Goal: Task Accomplishment & Management: Use online tool/utility

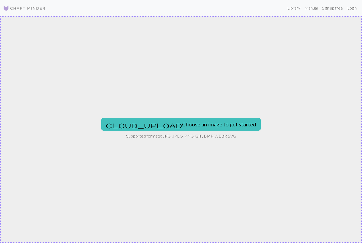
click at [311, 8] on link "Manual" at bounding box center [310, 8] width 17 height 11
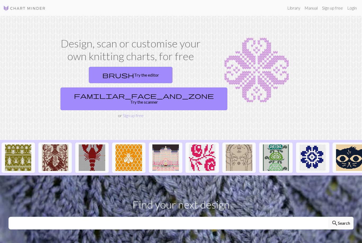
click at [92, 77] on link "brush Try the editor" at bounding box center [131, 75] width 84 height 16
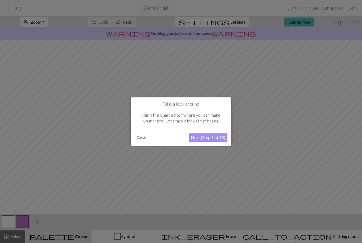
click at [202, 141] on button "Next (Step 1 of 10)" at bounding box center [208, 137] width 39 height 8
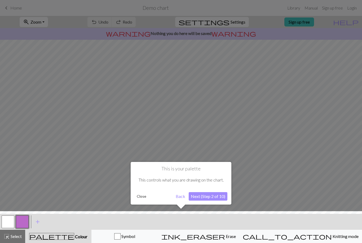
click at [201, 200] on button "Next (Step 2 of 10)" at bounding box center [208, 196] width 39 height 8
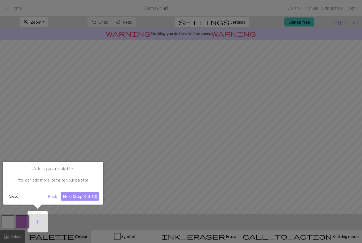
click at [75, 198] on button "Next (Step 3 of 10)" at bounding box center [80, 196] width 39 height 8
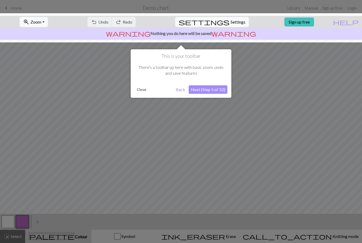
click at [204, 91] on button "Next (Step 5 of 10)" at bounding box center [208, 89] width 39 height 8
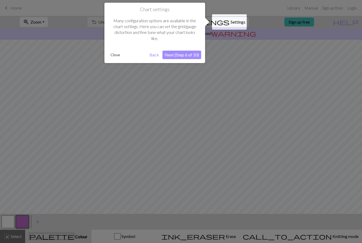
click at [184, 56] on button "Next (Step 6 of 10)" at bounding box center [181, 55] width 39 height 8
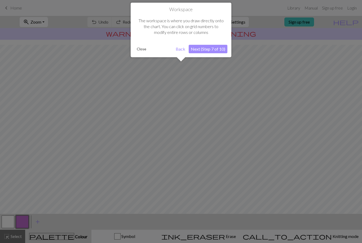
scroll to position [19, 0]
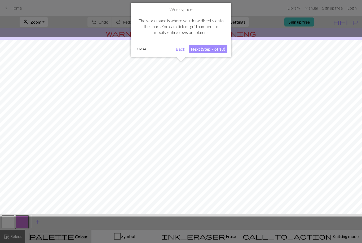
click at [207, 51] on button "Next (Step 7 of 10)" at bounding box center [208, 49] width 39 height 8
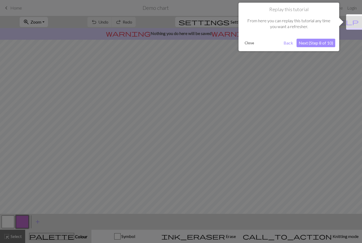
click at [317, 46] on button "Next (Step 8 of 10)" at bounding box center [315, 43] width 39 height 8
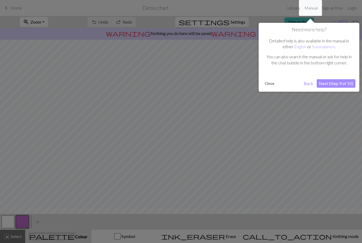
click at [333, 85] on button "Next (Step 9 of 10)" at bounding box center [336, 83] width 39 height 8
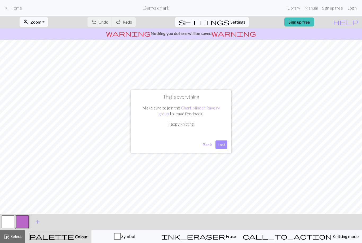
click at [230, 26] on button "settings Settings" at bounding box center [212, 22] width 74 height 10
select select "aran"
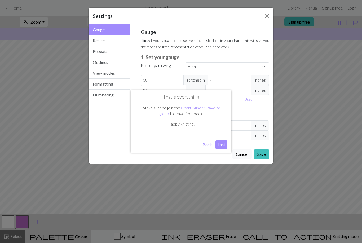
click at [221, 145] on button "Last" at bounding box center [221, 144] width 12 height 8
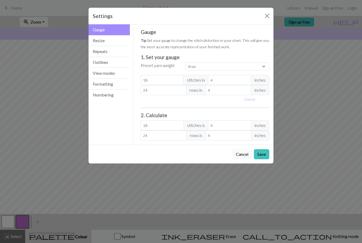
click at [102, 40] on button "Resize" at bounding box center [108, 40] width 41 height 11
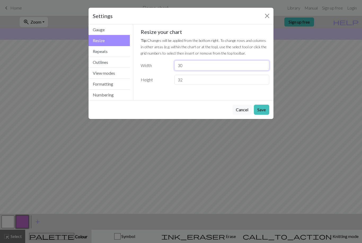
click at [189, 66] on input "30" at bounding box center [221, 65] width 95 height 10
type input "36"
click at [191, 80] on input "32" at bounding box center [221, 80] width 95 height 10
type input "3"
type input "20"
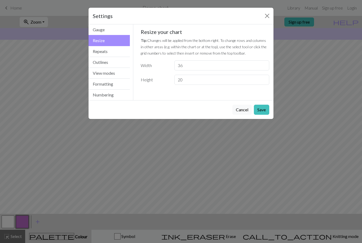
click at [262, 106] on button "Save" at bounding box center [261, 110] width 15 height 10
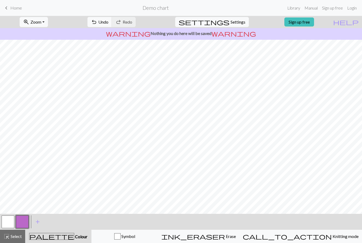
scroll to position [0, 0]
click at [225, 235] on span "ink_eraser" at bounding box center [193, 236] width 64 height 7
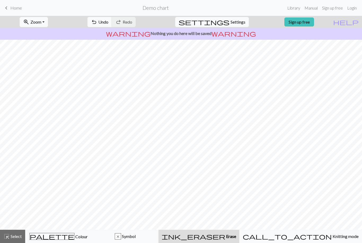
click at [108, 24] on span "Undo" at bounding box center [103, 21] width 10 height 5
click at [332, 234] on span "Knitting mode" at bounding box center [345, 236] width 27 height 5
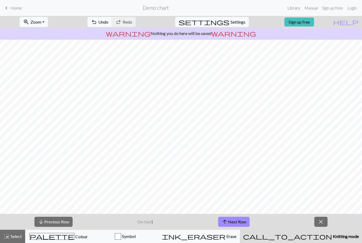
click at [321, 224] on span "close" at bounding box center [321, 221] width 6 height 7
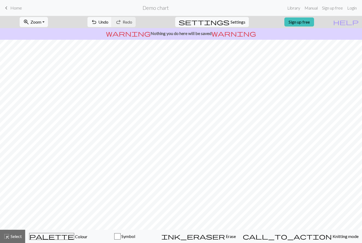
click at [10, 8] on span "Home" at bounding box center [16, 7] width 12 height 5
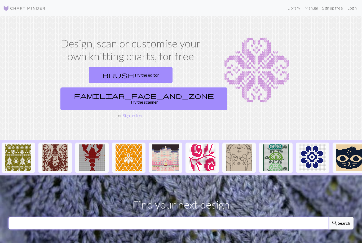
click at [123, 217] on input "text" at bounding box center [168, 223] width 320 height 13
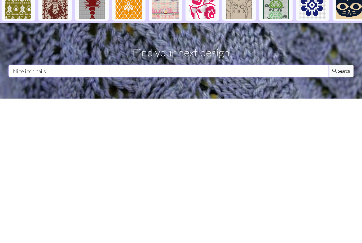
type input "Nine inch nails"
click at [340, 197] on button "search Search" at bounding box center [340, 203] width 25 height 13
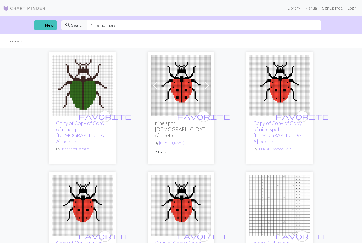
click at [44, 26] on link "add New" at bounding box center [45, 25] width 23 height 10
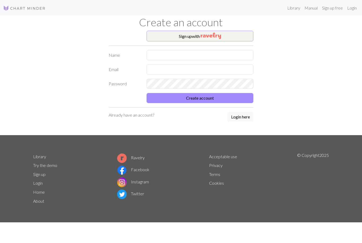
click at [179, 35] on button "Sign up with" at bounding box center [200, 36] width 107 height 11
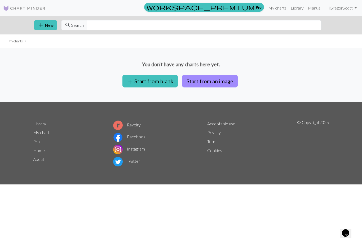
click at [138, 81] on button "add Start from blank" at bounding box center [149, 81] width 55 height 13
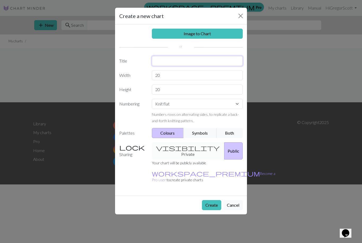
click at [166, 64] on input "text" at bounding box center [197, 61] width 91 height 10
type input "Nine inch nails logo"
click at [166, 78] on input "20" at bounding box center [197, 75] width 91 height 10
type input "2"
type input "36"
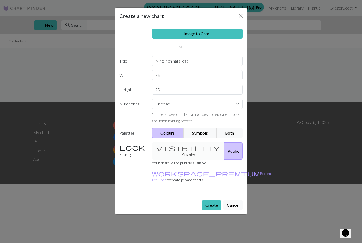
click at [176, 151] on div "visibility Private Public" at bounding box center [197, 150] width 97 height 17
click at [174, 151] on div "visibility Private Public" at bounding box center [197, 150] width 97 height 17
click at [173, 150] on div "visibility Private Public" at bounding box center [197, 150] width 97 height 17
click at [173, 149] on div "visibility Private Public" at bounding box center [197, 150] width 97 height 17
click at [208, 200] on button "Create" at bounding box center [211, 205] width 19 height 10
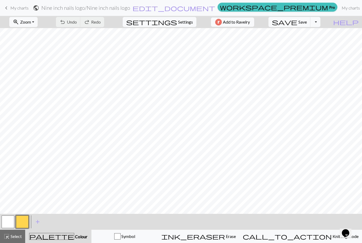
click at [26, 225] on button "button" at bounding box center [22, 221] width 13 height 13
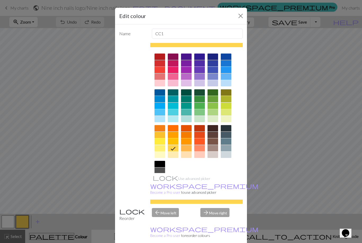
click at [157, 163] on div at bounding box center [159, 164] width 11 height 6
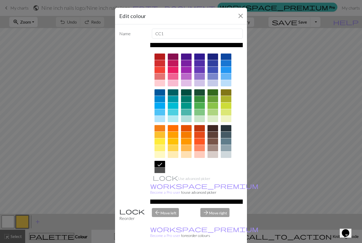
click at [14, 143] on div "Edit colour Name CC1 Use advanced picker workspace_premium Become a Pro user to…" at bounding box center [181, 121] width 362 height 243
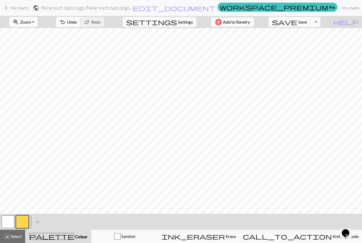
click at [236, 235] on span "Erase" at bounding box center [230, 236] width 11 height 5
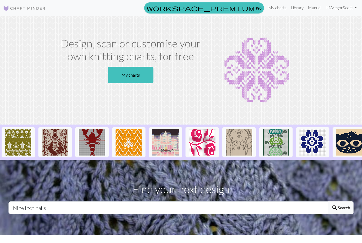
scroll to position [152, 0]
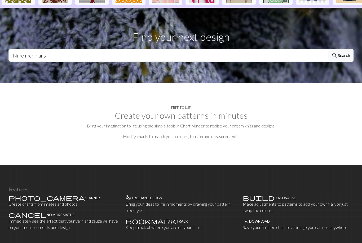
click at [143, 117] on h2 "Create your own patterns in minutes" at bounding box center [180, 115] width 345 height 10
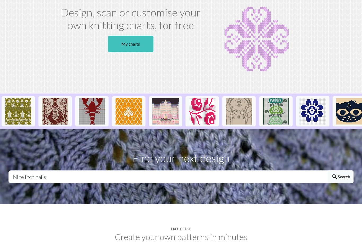
scroll to position [0, 0]
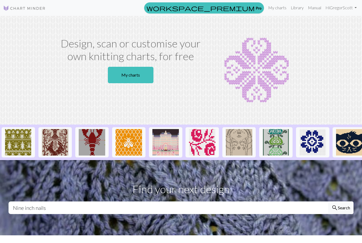
click at [127, 77] on link "My charts" at bounding box center [131, 75] width 46 height 16
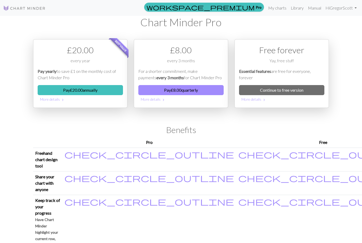
click at [23, 10] on img at bounding box center [24, 8] width 42 height 6
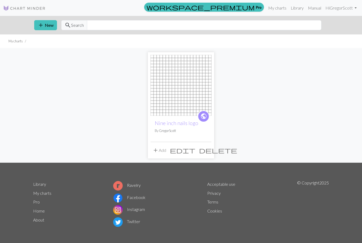
click at [195, 152] on span "edit" at bounding box center [182, 150] width 25 height 7
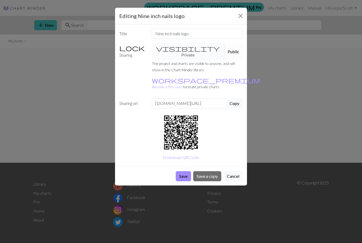
click at [237, 19] on button "Close" at bounding box center [240, 16] width 8 height 8
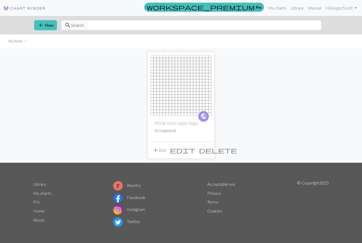
click at [206, 152] on span "delete" at bounding box center [218, 150] width 38 height 7
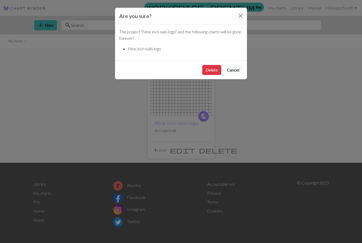
click at [208, 74] on button "Delete" at bounding box center [211, 70] width 19 height 10
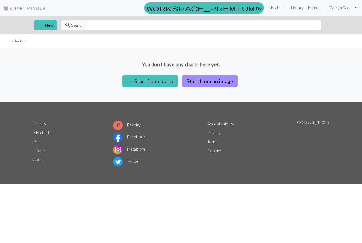
click at [148, 86] on button "add Start from blank" at bounding box center [149, 81] width 55 height 13
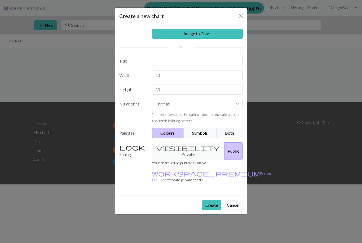
click at [183, 35] on link "Image to Chart" at bounding box center [197, 34] width 91 height 10
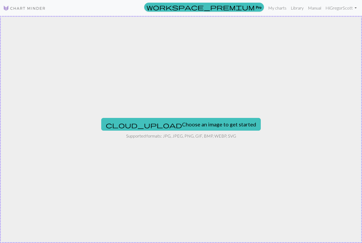
click at [163, 127] on button "cloud_upload Choose an image to get started" at bounding box center [180, 124] width 159 height 13
click at [163, 123] on button "cloud_upload Choose an image to get started" at bounding box center [180, 124] width 159 height 13
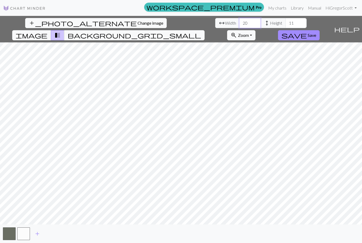
click at [239, 25] on input "20" at bounding box center [249, 23] width 21 height 10
type input "2"
type input "36"
click at [285, 26] on input "11" at bounding box center [295, 23] width 21 height 10
type input "1"
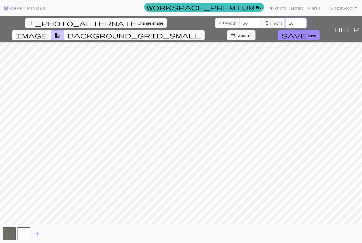
type input "20"
click at [17, 7] on img at bounding box center [24, 8] width 42 height 6
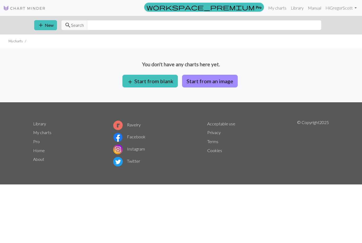
click at [154, 87] on button "add Start from blank" at bounding box center [149, 81] width 55 height 13
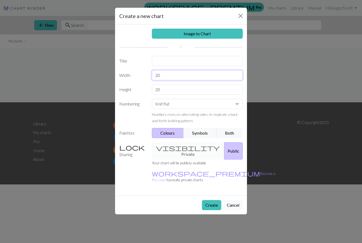
click at [163, 74] on input "20" at bounding box center [197, 75] width 91 height 10
type input "2"
type input "36"
click at [212, 200] on button "Create" at bounding box center [211, 205] width 19 height 10
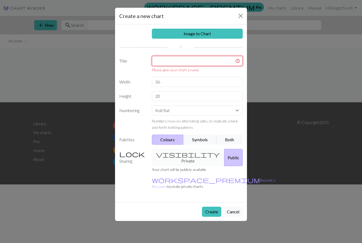
click at [166, 65] on input "text" at bounding box center [197, 61] width 91 height 10
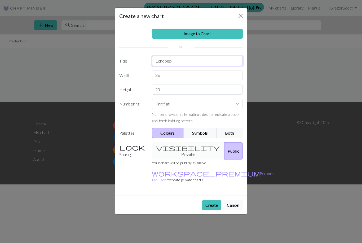
type input "Echoplex"
click at [208, 200] on button "Create" at bounding box center [211, 205] width 19 height 10
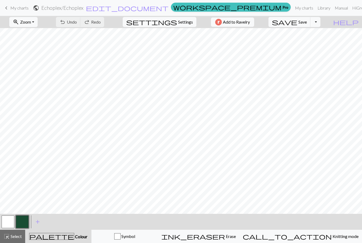
click at [23, 221] on button "button" at bounding box center [22, 221] width 13 height 13
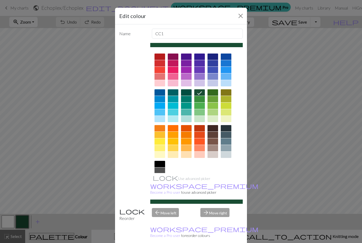
click at [157, 164] on div at bounding box center [159, 164] width 11 height 6
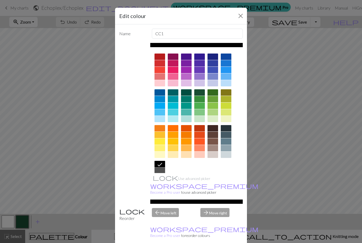
click at [23, 220] on div "Edit colour Name CC1 Use advanced picker workspace_premium Become a Pro user to…" at bounding box center [181, 121] width 362 height 243
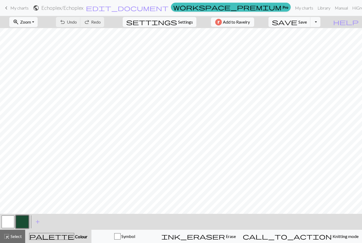
click at [24, 220] on button "button" at bounding box center [22, 221] width 13 height 13
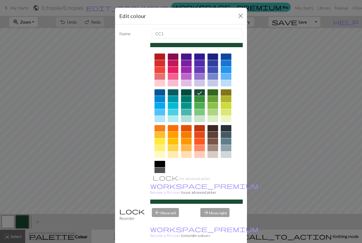
click at [195, 45] on div at bounding box center [196, 45] width 93 height 4
click at [201, 92] on icon at bounding box center [199, 92] width 5 height 3
click at [160, 162] on div at bounding box center [159, 164] width 11 height 6
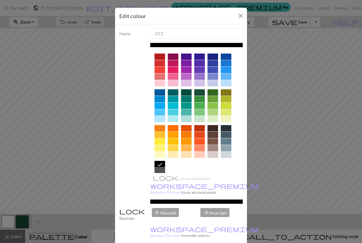
click at [242, 14] on button "Close" at bounding box center [240, 16] width 8 height 8
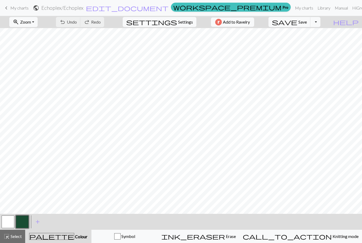
click at [25, 218] on button "button" at bounding box center [22, 221] width 13 height 13
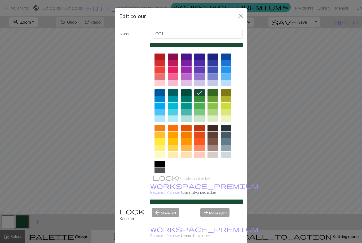
click at [161, 163] on div at bounding box center [159, 164] width 11 height 6
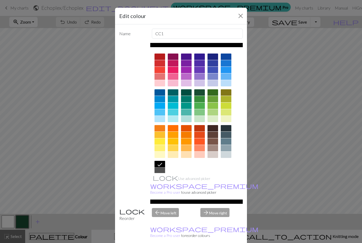
click at [25, 221] on div "Edit colour Name CC1 Use advanced picker workspace_premium Become a Pro user to…" at bounding box center [181, 121] width 362 height 243
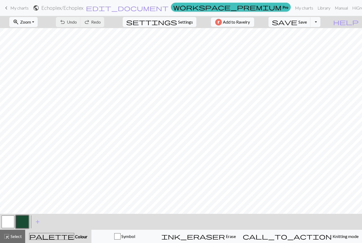
click at [27, 222] on button "button" at bounding box center [22, 221] width 13 height 13
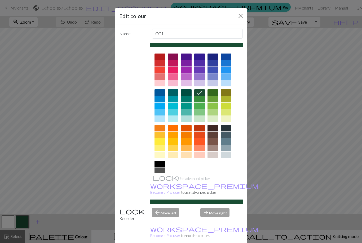
click at [20, 220] on div "Edit colour Name CC1 Use advanced picker workspace_premium Become a Pro user to…" at bounding box center [181, 121] width 362 height 243
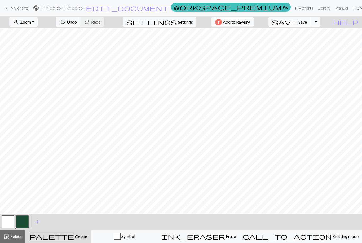
click at [8, 222] on button "button" at bounding box center [8, 221] width 13 height 13
click at [26, 223] on button "button" at bounding box center [22, 221] width 13 height 13
click at [8, 218] on button "button" at bounding box center [8, 221] width 13 height 13
click at [25, 221] on button "button" at bounding box center [22, 221] width 13 height 13
click at [11, 223] on button "button" at bounding box center [8, 221] width 13 height 13
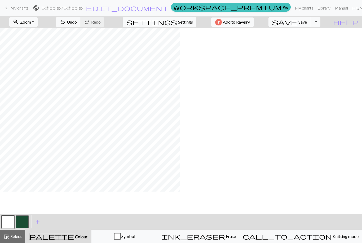
click at [26, 222] on button "button" at bounding box center [22, 221] width 13 height 13
click at [10, 224] on button "button" at bounding box center [8, 221] width 13 height 13
click at [10, 223] on button "button" at bounding box center [8, 221] width 13 height 13
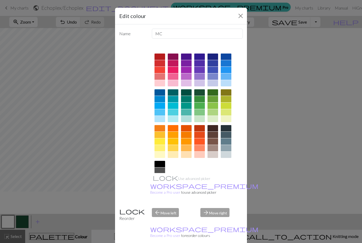
click at [8, 223] on div "Edit colour Name MC Use advanced picker workspace_premium Become a Pro user to …" at bounding box center [181, 121] width 362 height 243
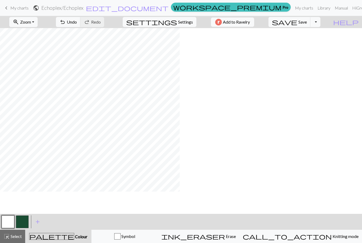
click at [24, 223] on button "button" at bounding box center [22, 221] width 13 height 13
click at [9, 221] on button "button" at bounding box center [8, 221] width 13 height 13
click at [24, 222] on button "button" at bounding box center [22, 221] width 13 height 13
click at [10, 221] on button "button" at bounding box center [8, 221] width 13 height 13
click at [25, 223] on button "button" at bounding box center [22, 221] width 13 height 13
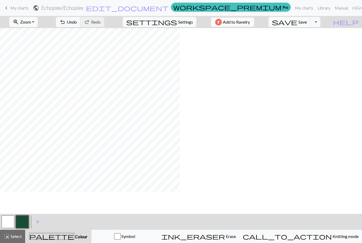
click at [13, 224] on button "button" at bounding box center [8, 221] width 13 height 13
click at [26, 221] on button "button" at bounding box center [22, 221] width 13 height 13
click at [8, 220] on button "button" at bounding box center [8, 221] width 13 height 13
click at [25, 224] on button "button" at bounding box center [22, 221] width 13 height 13
click at [14, 221] on button "button" at bounding box center [8, 221] width 13 height 13
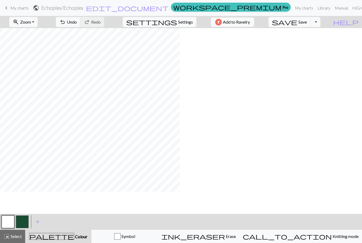
click at [26, 222] on button "button" at bounding box center [22, 221] width 13 height 13
click at [307, 22] on span "Save" at bounding box center [302, 21] width 8 height 5
click at [307, 24] on span "Save" at bounding box center [302, 21] width 8 height 5
click at [320, 24] on button "Toggle Dropdown" at bounding box center [315, 22] width 10 height 10
click at [315, 44] on button "save_alt Download" at bounding box center [276, 42] width 87 height 8
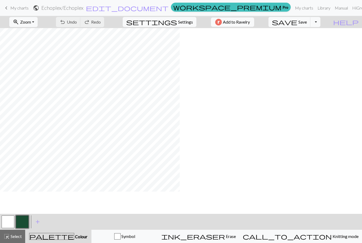
click at [320, 25] on button "Toggle Dropdown" at bounding box center [315, 22] width 10 height 10
click at [318, 36] on button "file_copy Save a copy" at bounding box center [276, 33] width 87 height 8
click at [173, 7] on span "edit_document" at bounding box center [145, 7] width 83 height 7
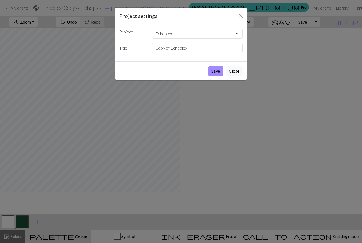
click at [231, 68] on button "Close" at bounding box center [233, 71] width 17 height 10
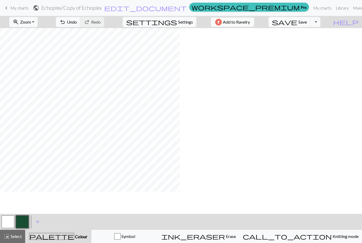
click at [18, 8] on span "My charts" at bounding box center [19, 7] width 18 height 5
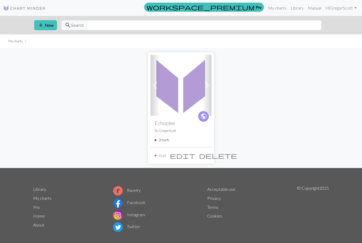
click at [42, 25] on span "add" at bounding box center [41, 24] width 6 height 7
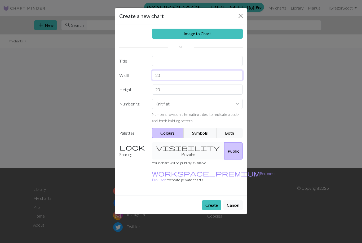
click at [165, 78] on input "20" at bounding box center [197, 75] width 91 height 10
type input "2"
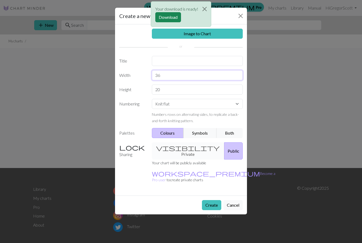
type input "36"
click at [203, 10] on button "Close" at bounding box center [204, 9] width 13 height 15
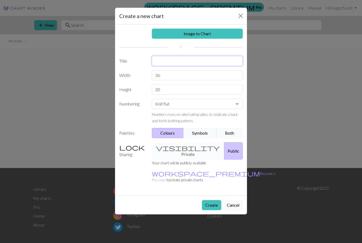
click at [161, 62] on input "text" at bounding box center [197, 61] width 91 height 10
type input "Art is resistance"
click at [214, 200] on button "Create" at bounding box center [211, 205] width 19 height 10
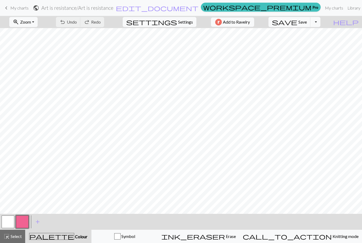
click at [23, 223] on button "button" at bounding box center [22, 221] width 13 height 13
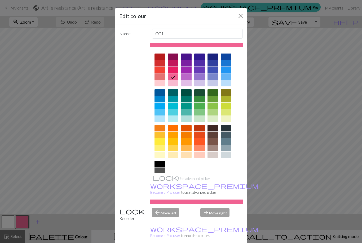
click at [159, 167] on div at bounding box center [159, 164] width 11 height 6
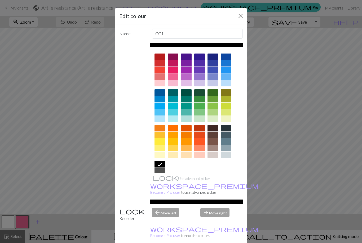
click at [227, 128] on div at bounding box center [226, 128] width 11 height 6
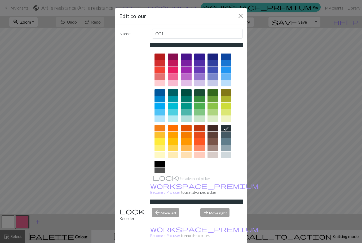
click at [22, 129] on div "Edit colour Name CC1 Use advanced picker workspace_premium Become a Pro user to…" at bounding box center [181, 121] width 362 height 243
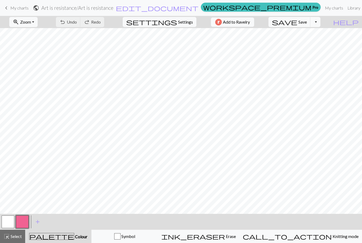
click at [26, 224] on button "button" at bounding box center [22, 221] width 13 height 13
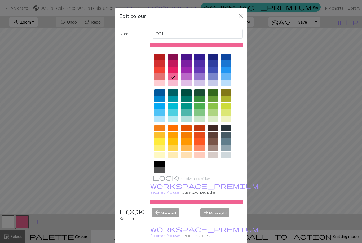
click at [11, 236] on div "Edit colour Name CC1 Use advanced picker workspace_premium Become a Pro user to…" at bounding box center [181, 121] width 362 height 243
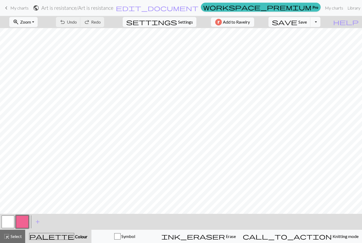
click at [24, 219] on button "button" at bounding box center [22, 221] width 13 height 13
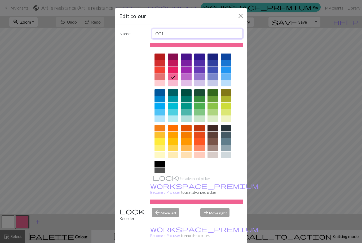
click at [169, 35] on input "CC1" at bounding box center [197, 34] width 91 height 10
type input "C"
type input "Cc2"
click at [158, 220] on div "arrow_back Move left" at bounding box center [173, 215] width 49 height 14
click at [154, 218] on div "Name Cc2 Use advanced picker workspace_premium Become a Pro user to use advance…" at bounding box center [181, 135] width 132 height 223
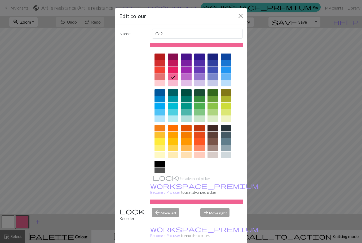
click at [215, 221] on div "arrow_forward Move right" at bounding box center [221, 215] width 49 height 14
click at [214, 219] on div "arrow_forward Move right" at bounding box center [221, 215] width 49 height 14
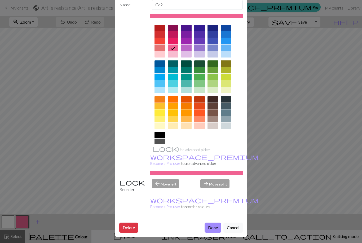
scroll to position [30, 0]
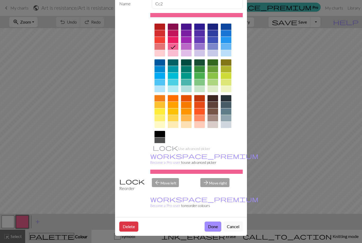
click at [158, 136] on div at bounding box center [159, 134] width 11 height 6
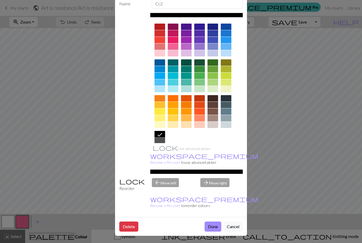
click at [210, 226] on button "Done" at bounding box center [213, 226] width 17 height 10
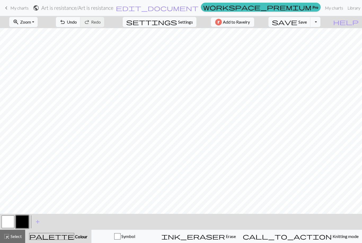
click at [10, 223] on button "button" at bounding box center [8, 221] width 13 height 13
click at [10, 218] on button "button" at bounding box center [8, 221] width 13 height 13
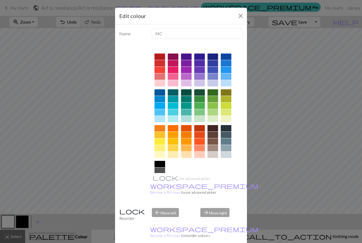
click at [23, 180] on div "Edit colour Name MC Use advanced picker workspace_premium Become a Pro user to …" at bounding box center [181, 121] width 362 height 243
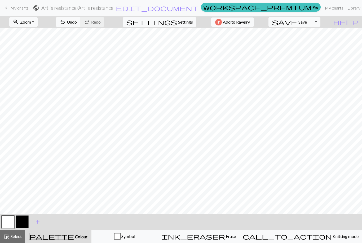
click at [25, 222] on button "button" at bounding box center [22, 221] width 13 height 13
click at [27, 224] on button "button" at bounding box center [22, 221] width 13 height 13
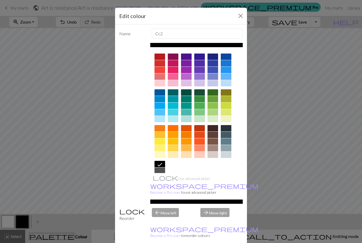
click at [69, 240] on div "Edit colour Name Cc2 Use advanced picker workspace_premium Become a Pro user to…" at bounding box center [181, 121] width 362 height 243
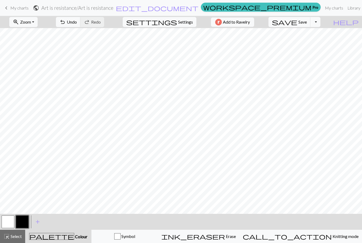
click at [24, 222] on button "button" at bounding box center [22, 221] width 13 height 13
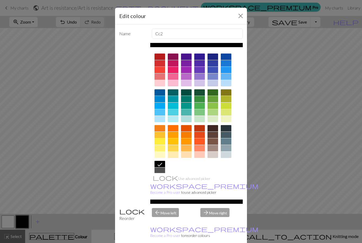
click at [159, 180] on div at bounding box center [159, 177] width 11 height 6
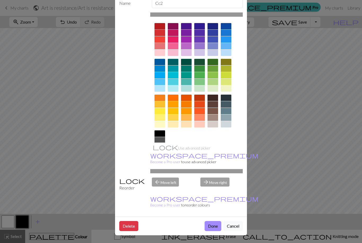
scroll to position [30, 0]
click at [211, 225] on button "Done" at bounding box center [213, 226] width 17 height 10
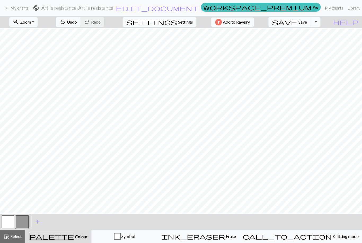
click at [7, 225] on button "button" at bounding box center [8, 221] width 13 height 13
click at [26, 222] on button "button" at bounding box center [22, 221] width 13 height 13
click at [11, 220] on button "button" at bounding box center [8, 221] width 13 height 13
click at [24, 222] on button "button" at bounding box center [22, 221] width 13 height 13
click at [8, 219] on button "button" at bounding box center [8, 221] width 13 height 13
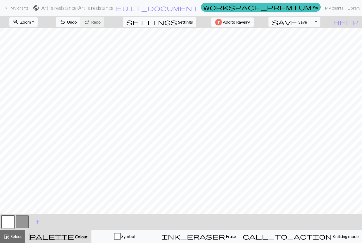
click at [25, 220] on button "button" at bounding box center [22, 221] width 13 height 13
click at [6, 223] on button "button" at bounding box center [8, 221] width 13 height 13
click at [26, 221] on button "button" at bounding box center [22, 221] width 13 height 13
click at [9, 218] on button "button" at bounding box center [8, 221] width 13 height 13
click at [26, 221] on button "button" at bounding box center [22, 221] width 13 height 13
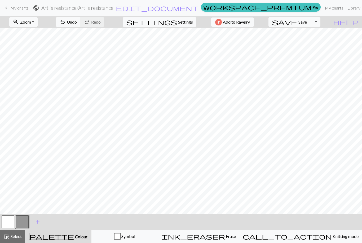
click at [8, 222] on button "button" at bounding box center [8, 221] width 13 height 13
click at [21, 221] on button "button" at bounding box center [22, 221] width 13 height 13
click at [11, 223] on button "button" at bounding box center [8, 221] width 13 height 13
click at [24, 222] on button "button" at bounding box center [22, 221] width 13 height 13
click at [7, 225] on button "button" at bounding box center [8, 221] width 13 height 13
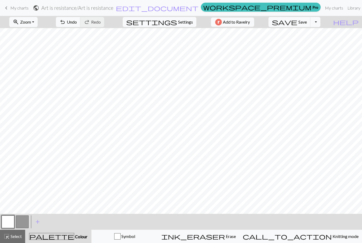
click at [13, 4] on link "keyboard_arrow_left My charts" at bounding box center [15, 7] width 25 height 9
click at [311, 26] on button "save Save Save" at bounding box center [289, 22] width 42 height 10
click at [307, 23] on span "Save" at bounding box center [302, 21] width 8 height 5
click at [13, 9] on span "My charts" at bounding box center [19, 7] width 18 height 5
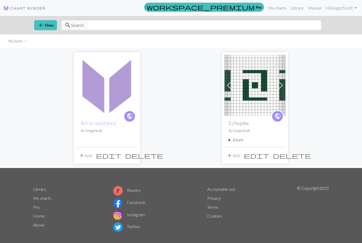
click at [48, 24] on button "add New" at bounding box center [45, 25] width 23 height 10
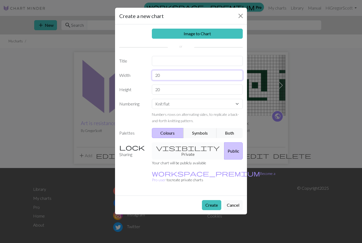
click at [164, 76] on input "20" at bounding box center [197, 75] width 91 height 10
type input "2"
type input "36"
click at [161, 58] on input "text" at bounding box center [197, 61] width 91 height 10
type input "NIИ logo"
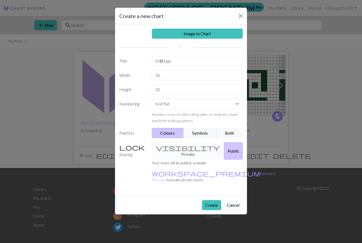
click at [209, 200] on button "Create" at bounding box center [211, 205] width 19 height 10
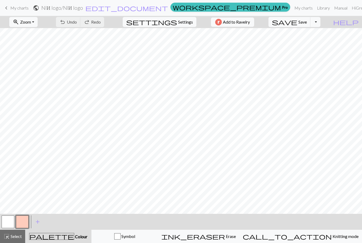
click at [74, 235] on span "Colour" at bounding box center [80, 236] width 13 height 5
click at [71, 234] on div "palette Colour Colour" at bounding box center [58, 236] width 60 height 7
click at [74, 234] on span "Colour" at bounding box center [80, 236] width 13 height 5
click at [25, 220] on button "button" at bounding box center [22, 221] width 13 height 13
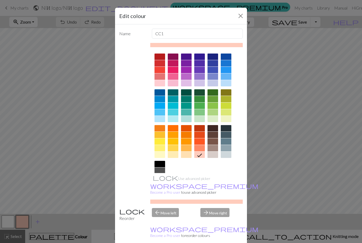
click at [157, 178] on div at bounding box center [159, 177] width 11 height 6
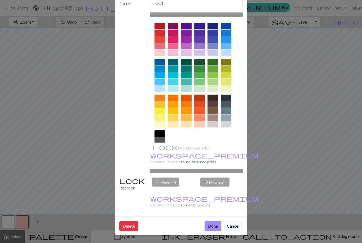
scroll to position [30, 0]
click at [212, 225] on button "Done" at bounding box center [213, 226] width 17 height 10
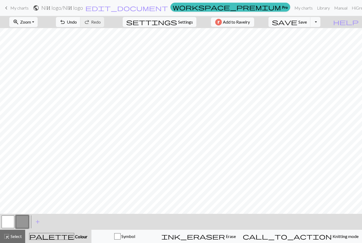
click at [10, 219] on button "button" at bounding box center [8, 221] width 13 height 13
click at [21, 221] on button "button" at bounding box center [22, 221] width 13 height 13
click at [9, 218] on button "button" at bounding box center [8, 221] width 13 height 13
click at [24, 220] on button "button" at bounding box center [22, 221] width 13 height 13
click at [8, 224] on button "button" at bounding box center [8, 221] width 13 height 13
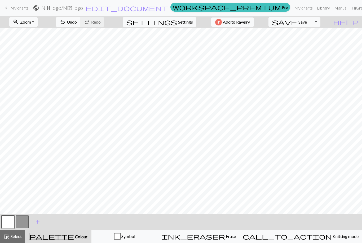
click at [24, 220] on button "button" at bounding box center [22, 221] width 13 height 13
click at [8, 224] on button "button" at bounding box center [8, 221] width 13 height 13
click at [26, 223] on button "button" at bounding box center [22, 221] width 13 height 13
click at [12, 222] on button "button" at bounding box center [8, 221] width 13 height 13
click at [27, 219] on button "button" at bounding box center [22, 221] width 13 height 13
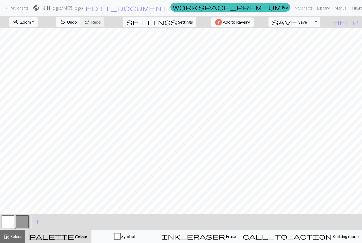
click at [12, 227] on button "button" at bounding box center [8, 221] width 13 height 13
click at [23, 223] on button "button" at bounding box center [22, 221] width 13 height 13
click at [9, 221] on button "button" at bounding box center [8, 221] width 13 height 13
click at [21, 219] on button "button" at bounding box center [22, 221] width 13 height 13
click at [10, 218] on button "button" at bounding box center [8, 221] width 13 height 13
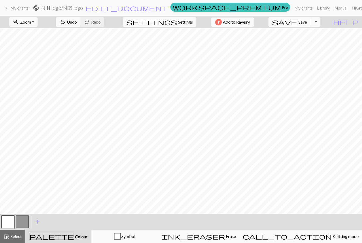
click at [24, 221] on button "button" at bounding box center [22, 221] width 13 height 13
click at [13, 218] on button "button" at bounding box center [8, 221] width 13 height 13
click at [25, 221] on button "button" at bounding box center [22, 221] width 13 height 13
click at [12, 223] on button "button" at bounding box center [8, 221] width 13 height 13
click at [28, 218] on button "button" at bounding box center [22, 221] width 13 height 13
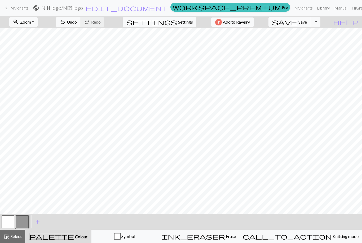
click at [14, 219] on button "button" at bounding box center [8, 221] width 13 height 13
click at [33, 216] on button "add Add a colour" at bounding box center [37, 221] width 13 height 13
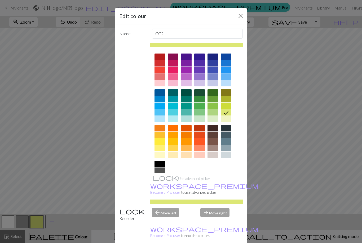
click at [238, 17] on button "Close" at bounding box center [240, 16] width 8 height 8
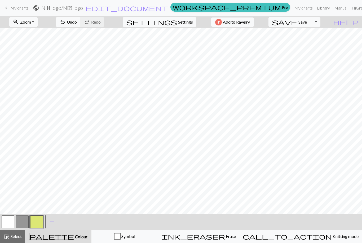
click at [24, 219] on button "button" at bounding box center [22, 221] width 13 height 13
click at [19, 216] on button "button" at bounding box center [22, 221] width 13 height 13
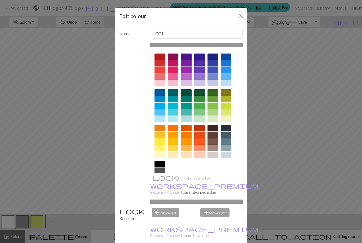
click at [8, 184] on div "Edit colour Name CC1 Use advanced picker workspace_premium Become a Pro user to…" at bounding box center [181, 121] width 362 height 243
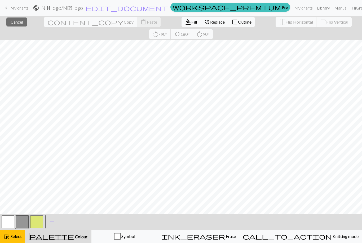
click at [25, 224] on button "button" at bounding box center [22, 221] width 13 height 13
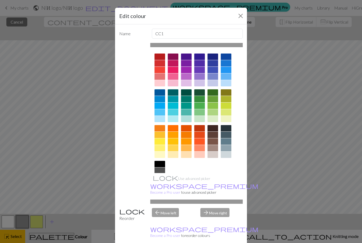
click at [31, 174] on div "Edit colour Name CC1 Use advanced picker workspace_premium Become a Pro user to…" at bounding box center [181, 121] width 362 height 243
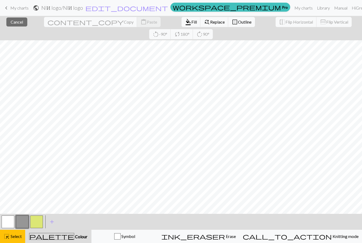
click at [12, 233] on div "highlight_alt Select Select" at bounding box center [12, 236] width 18 height 6
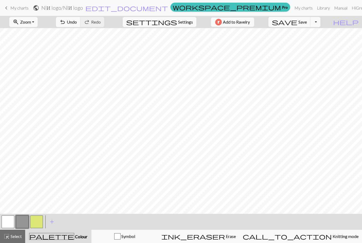
click at [7, 217] on button "button" at bounding box center [8, 221] width 13 height 13
click at [8, 224] on button "button" at bounding box center [8, 221] width 13 height 13
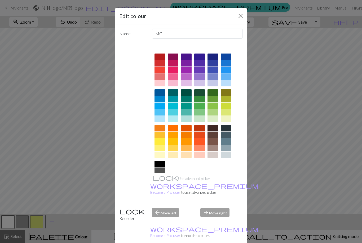
click at [11, 188] on div "Edit colour Name MC Use advanced picker workspace_premium Become a Pro user to …" at bounding box center [181, 121] width 362 height 243
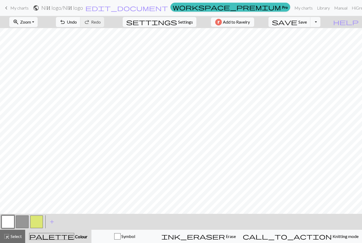
click at [23, 223] on button "button" at bounding box center [22, 221] width 13 height 13
click at [7, 222] on button "button" at bounding box center [8, 221] width 13 height 13
click at [25, 222] on button "button" at bounding box center [22, 221] width 13 height 13
click at [307, 24] on span "Save" at bounding box center [302, 21] width 8 height 5
